Goal: Communication & Community: Participate in discussion

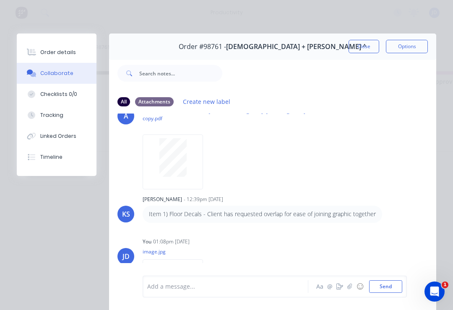
scroll to position [30, 0]
click at [361, 43] on button "Close" at bounding box center [364, 46] width 31 height 13
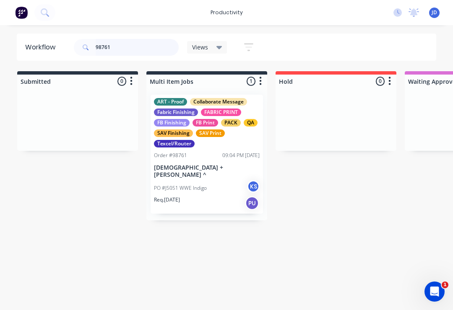
click at [127, 50] on input "98761" at bounding box center [137, 47] width 83 height 17
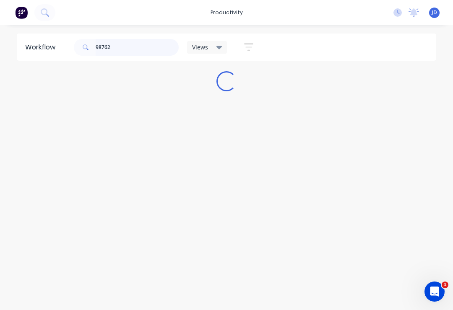
scroll to position [0, 0]
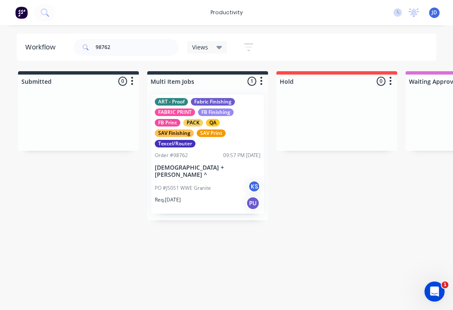
click at [204, 110] on div "FB Finishing" at bounding box center [216, 113] width 36 height 8
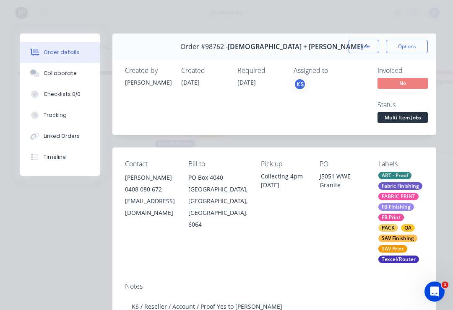
click at [50, 77] on button "Collaborate" at bounding box center [60, 73] width 80 height 21
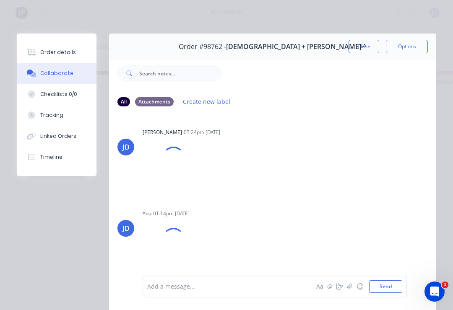
click at [354, 286] on button "button" at bounding box center [350, 287] width 10 height 10
click at [386, 283] on button "Send" at bounding box center [385, 287] width 33 height 13
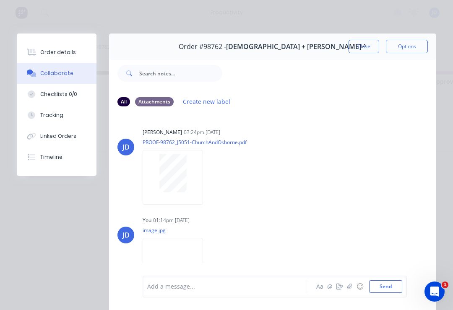
click at [366, 44] on button "Close" at bounding box center [364, 46] width 31 height 13
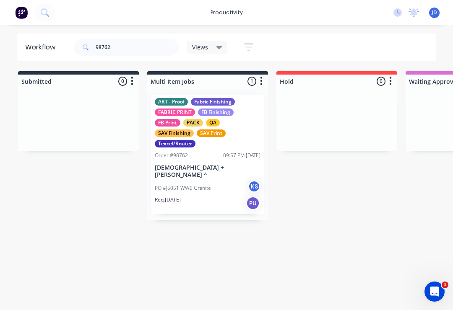
click at [308, 114] on div at bounding box center [337, 119] width 121 height 63
click at [211, 138] on div "ART - Proof Fabric Finishing FABRIC PRINT FB Finishing FB Print PACK QA SAV Fin…" at bounding box center [208, 123] width 106 height 50
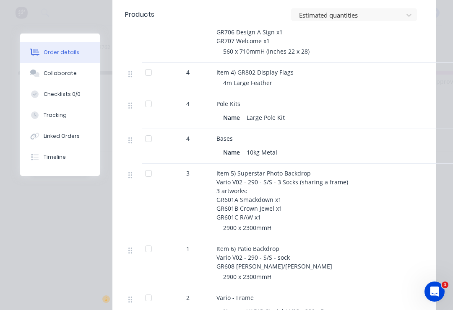
scroll to position [566, 0]
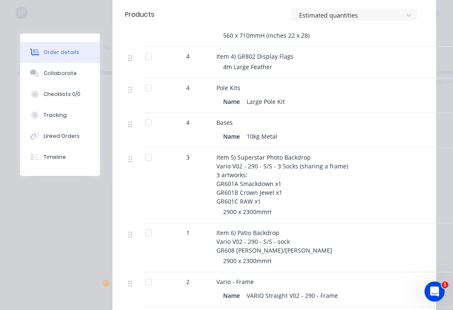
click at [66, 79] on button "Collaborate" at bounding box center [60, 73] width 80 height 21
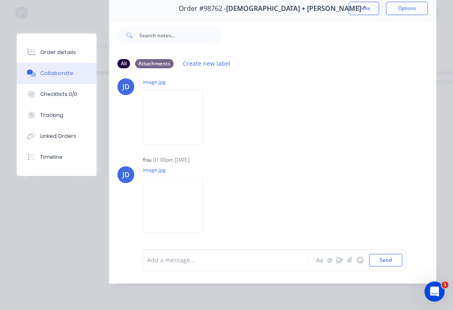
scroll to position [1015, 0]
click at [353, 258] on button "button" at bounding box center [350, 261] width 10 height 10
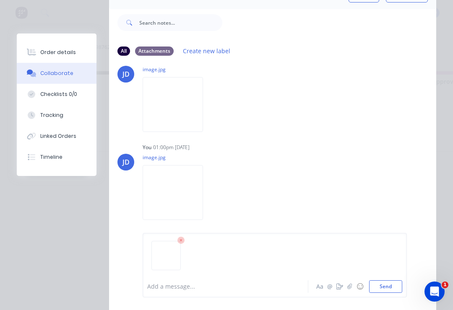
click at [382, 284] on button "Send" at bounding box center [385, 287] width 33 height 13
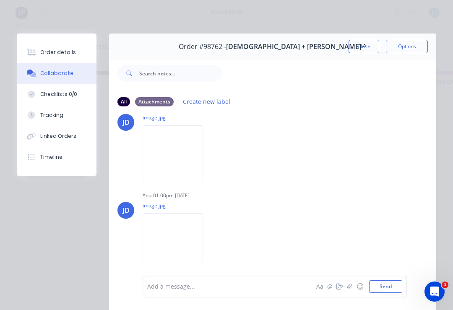
scroll to position [0, 0]
click at [363, 43] on button "Close" at bounding box center [364, 46] width 31 height 13
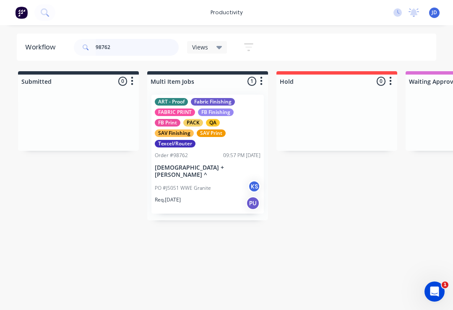
click at [122, 54] on input "98762" at bounding box center [137, 47] width 83 height 17
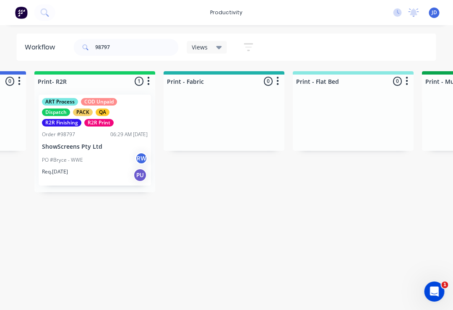
click at [106, 150] on div "ART Process COD Unpaid Dispatch PACK QA R2R Finishing R2R Print Order #98797 06…" at bounding box center [95, 140] width 112 height 91
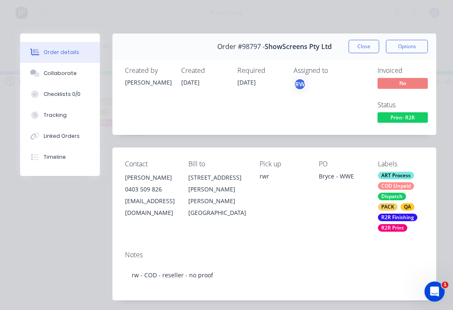
click at [70, 77] on div "Collaborate" at bounding box center [60, 74] width 33 height 8
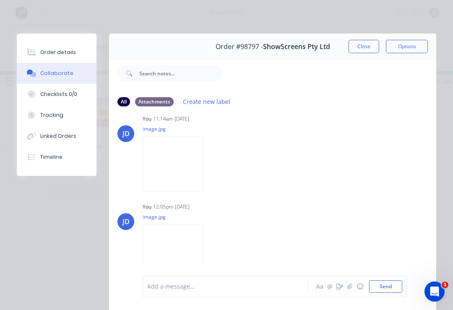
scroll to position [185, 0]
click at [355, 290] on button "☺" at bounding box center [360, 287] width 10 height 10
click at [352, 288] on icon "button" at bounding box center [349, 287] width 5 height 6
click at [397, 286] on button "Send" at bounding box center [385, 287] width 33 height 13
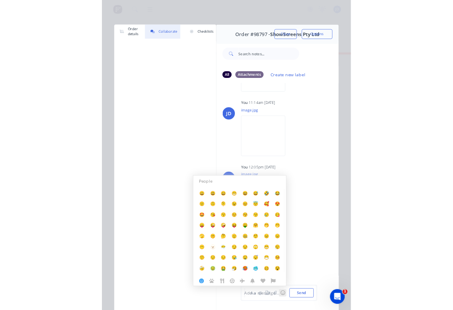
scroll to position [0, 1018]
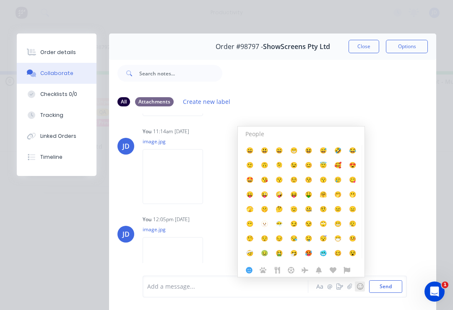
click at [356, 289] on button "☺" at bounding box center [360, 287] width 10 height 10
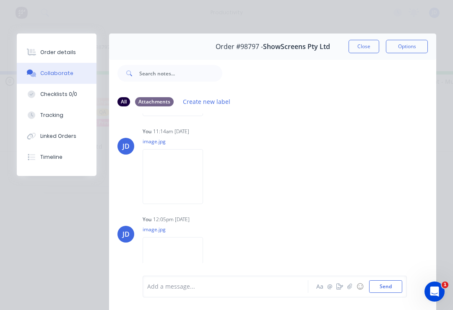
click at [370, 50] on button "Close" at bounding box center [364, 46] width 31 height 13
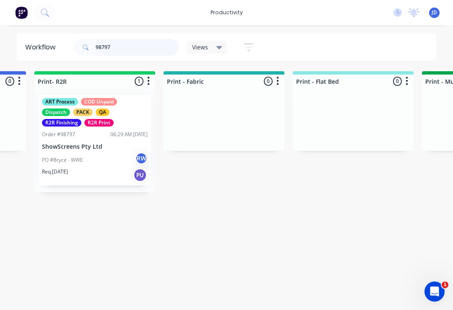
click at [124, 48] on input "98797" at bounding box center [137, 47] width 83 height 17
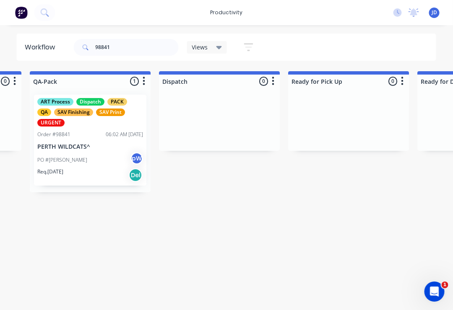
click at [94, 151] on div "ART Process Dispatch PACK QA SAV Finishing SAV Print URGENT Order #98841 06:02 …" at bounding box center [90, 140] width 112 height 91
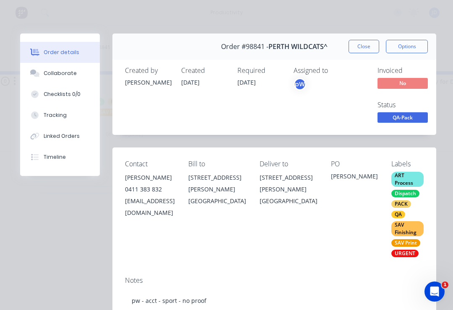
click at [70, 74] on div "Collaborate" at bounding box center [60, 74] width 33 height 8
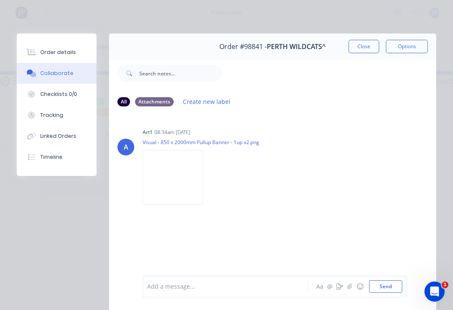
click at [349, 290] on button "button" at bounding box center [350, 287] width 10 height 10
click at [387, 284] on button "Send" at bounding box center [385, 287] width 33 height 13
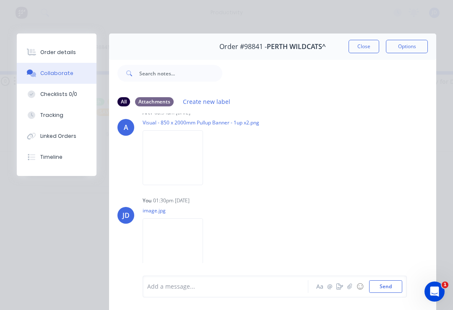
scroll to position [19, 0]
click at [364, 46] on button "Close" at bounding box center [364, 46] width 31 height 13
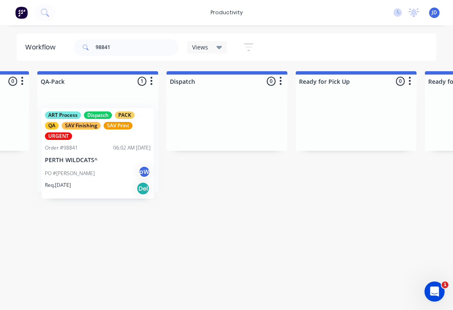
scroll to position [0, 2173]
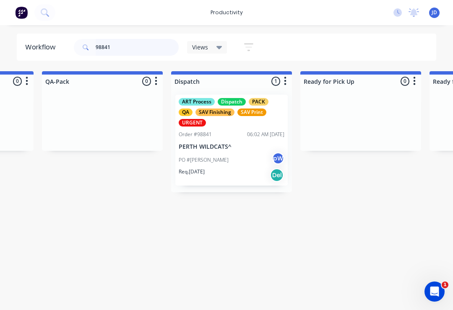
click at [124, 51] on input "98841" at bounding box center [137, 47] width 83 height 17
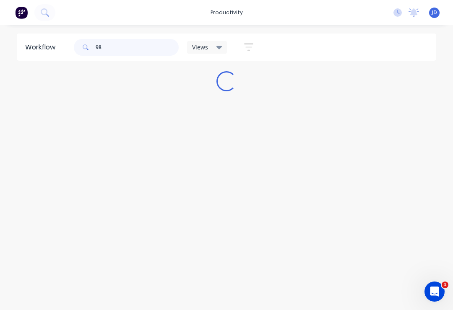
scroll to position [0, 0]
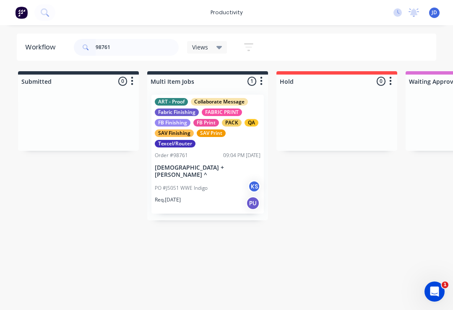
click at [201, 112] on div "ART - Proof Collaborate Message Fabric Finishing FABRIC PRINT FB Finishing FB P…" at bounding box center [208, 123] width 106 height 50
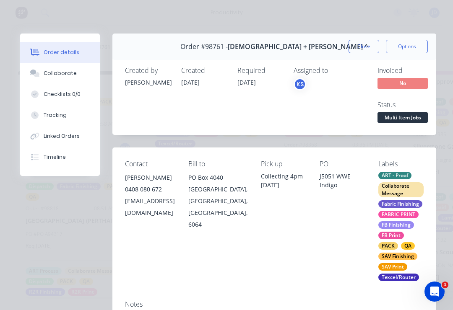
click at [56, 78] on button "Collaborate" at bounding box center [60, 73] width 80 height 21
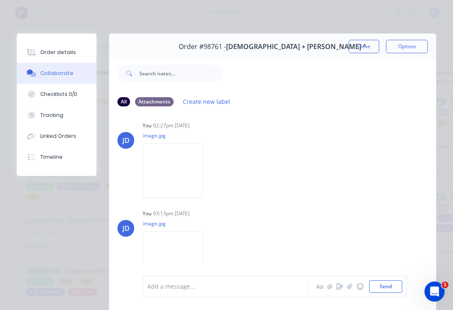
scroll to position [235, 0]
click at [180, 172] on img at bounding box center [173, 171] width 60 height 55
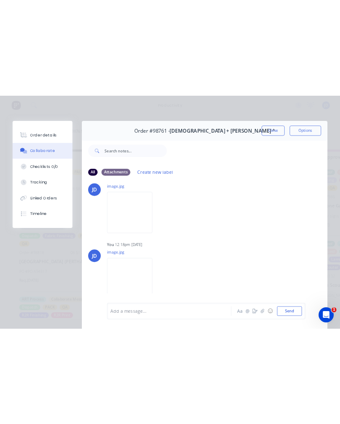
scroll to position [427, 0]
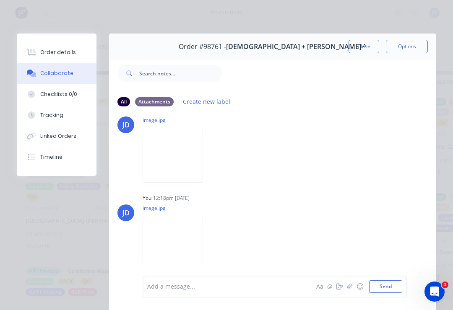
click at [353, 286] on button "button" at bounding box center [350, 287] width 10 height 10
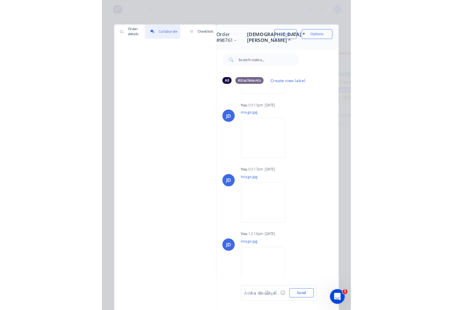
scroll to position [322, 0]
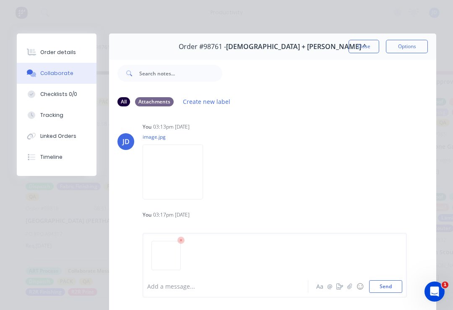
click at [387, 283] on button "Send" at bounding box center [385, 287] width 33 height 13
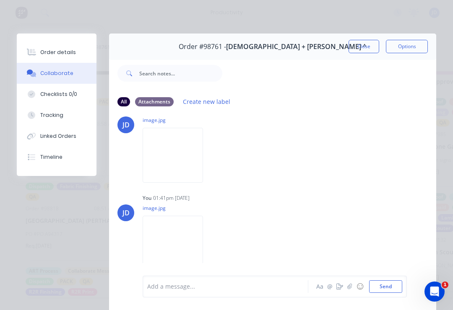
scroll to position [519, 0]
click at [186, 240] on img at bounding box center [173, 243] width 60 height 55
click at [183, 240] on img at bounding box center [173, 243] width 60 height 55
click at [362, 43] on button "Close" at bounding box center [364, 46] width 31 height 13
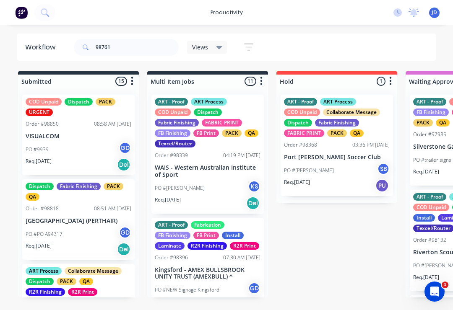
click at [315, 45] on div "98761 Views Save new view None (Default) edit ART DEPT edit Banner Finishing ed…" at bounding box center [254, 47] width 365 height 25
click at [127, 53] on input "98761" at bounding box center [137, 47] width 83 height 17
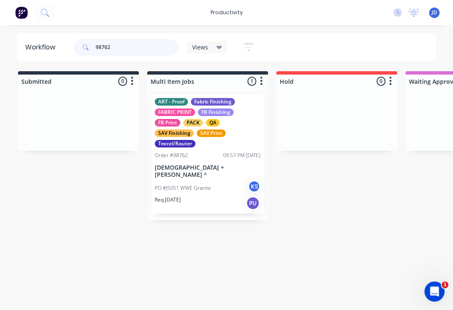
type input "98762"
click at [182, 111] on div "FABRIC PRINT" at bounding box center [175, 113] width 40 height 8
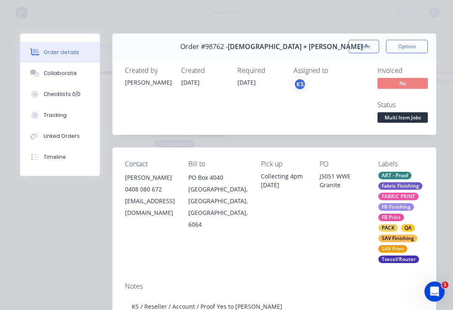
click at [57, 72] on div "Collaborate" at bounding box center [60, 74] width 33 height 8
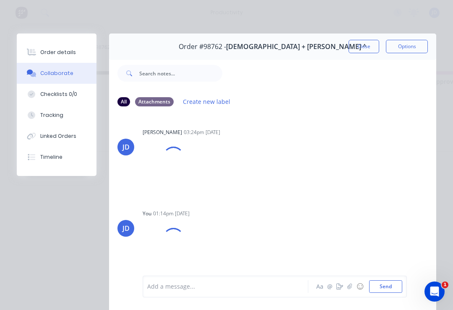
click at [348, 287] on icon "button" at bounding box center [349, 286] width 5 height 5
click at [383, 286] on button "Send" at bounding box center [385, 287] width 33 height 13
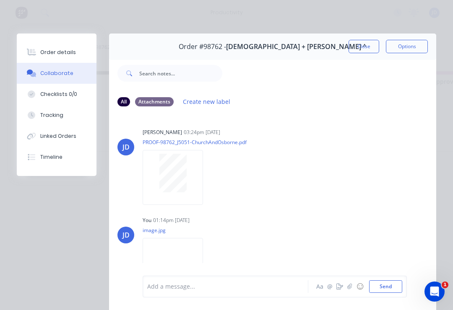
scroll to position [1117, 0]
